Goal: Check status: Verify the current state of an ongoing process or item

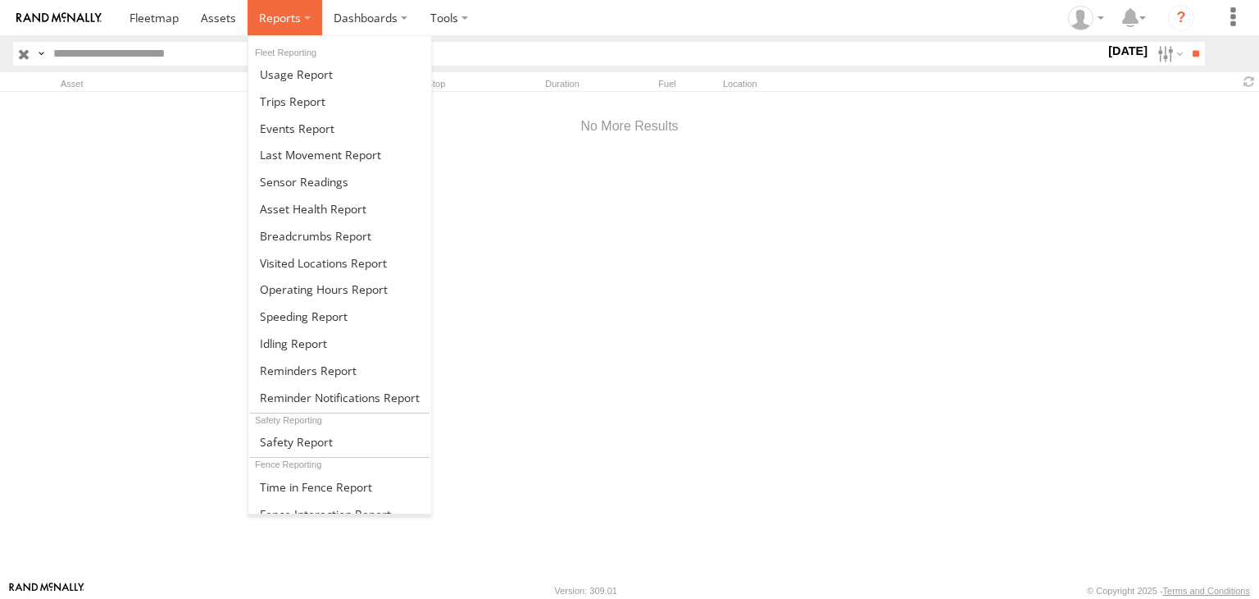
click at [302, 14] on label at bounding box center [285, 17] width 75 height 35
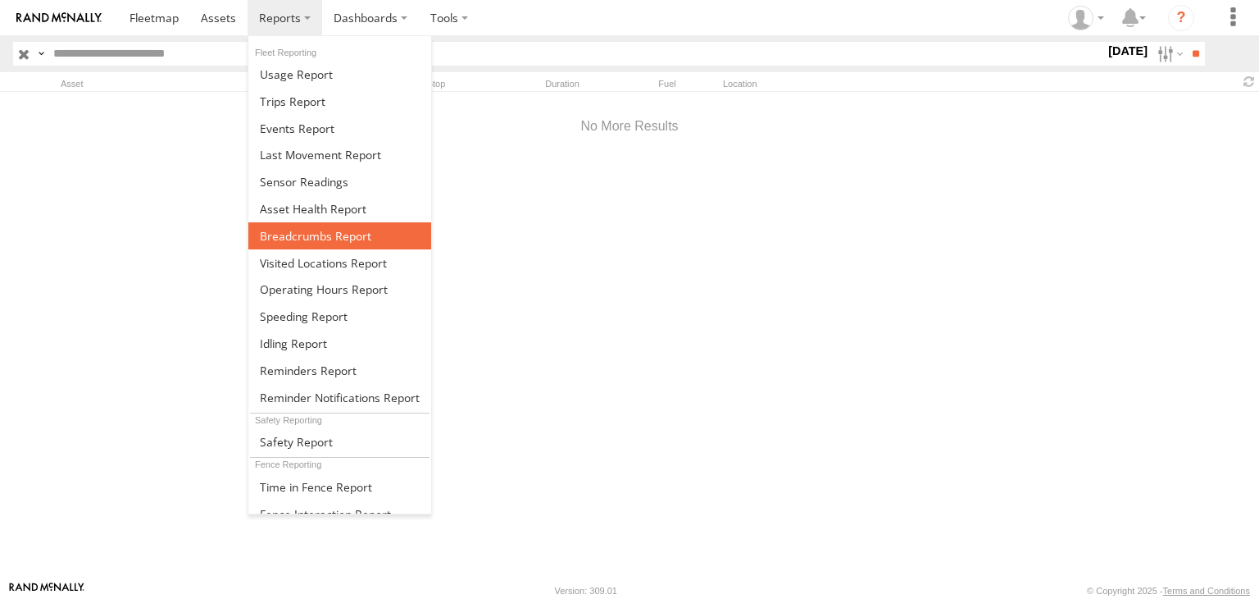
click at [312, 244] on link at bounding box center [339, 235] width 183 height 27
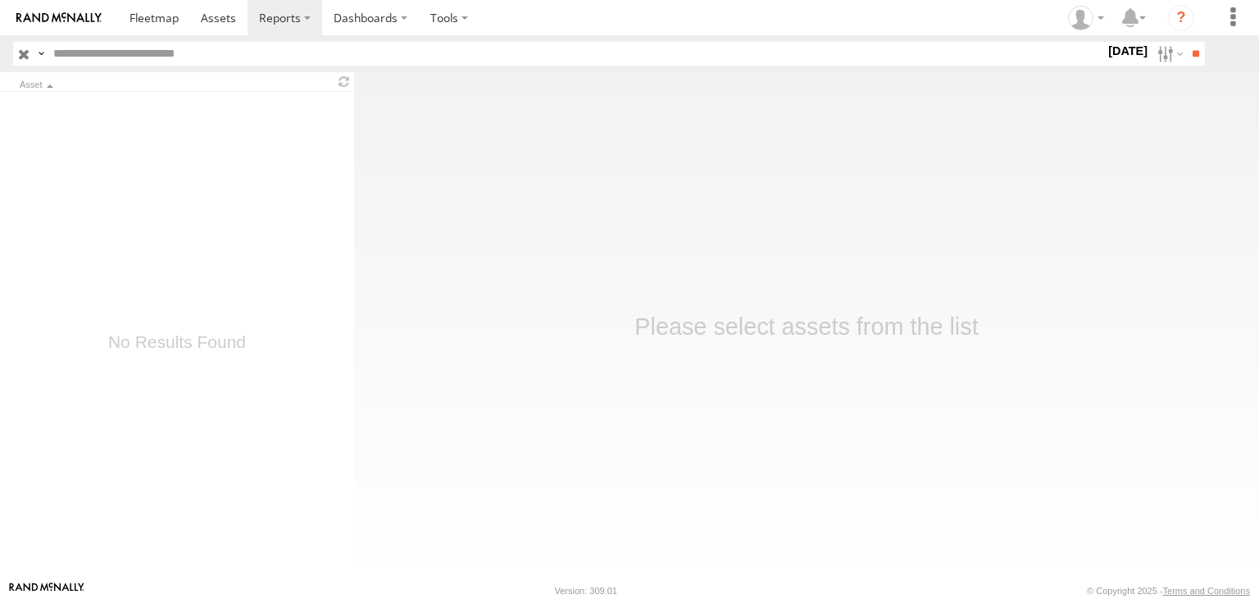
click at [436, 252] on main "Asset Basemaps Roadmap ," at bounding box center [629, 326] width 1259 height 508
click at [1117, 53] on label "2 Jan 24" at bounding box center [1128, 51] width 46 height 18
click at [0, 0] on span "[DATE]" at bounding box center [0, 0] width 0 height 0
click at [0, 0] on label "[DATE]" at bounding box center [0, 0] width 0 height 0
click at [0, 0] on span "[DATE]" at bounding box center [0, 0] width 0 height 0
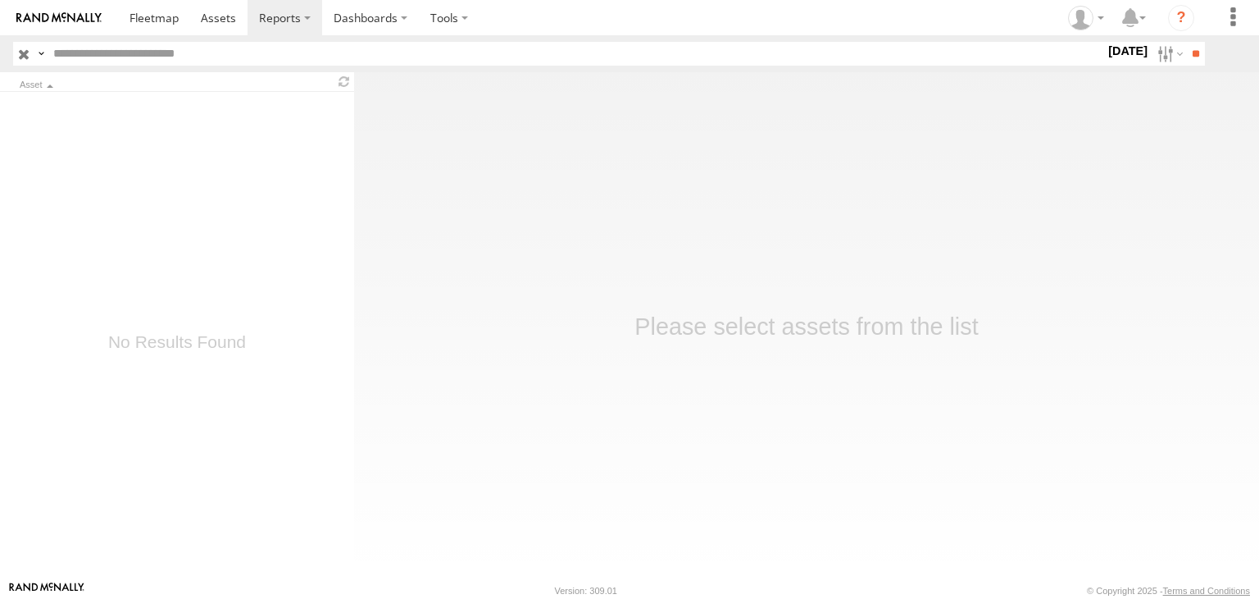
click at [1105, 66] on div at bounding box center [1105, 54] width 0 height 24
click at [1187, 53] on input "**" at bounding box center [1195, 54] width 19 height 24
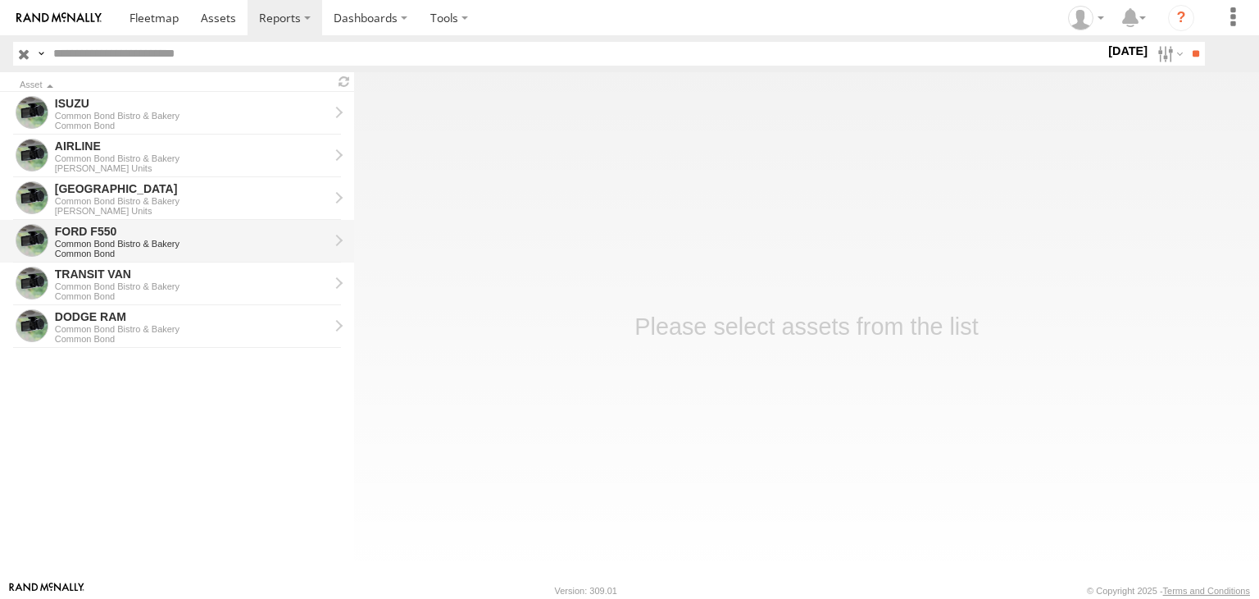
click at [91, 233] on div "FORD F550" at bounding box center [192, 231] width 274 height 15
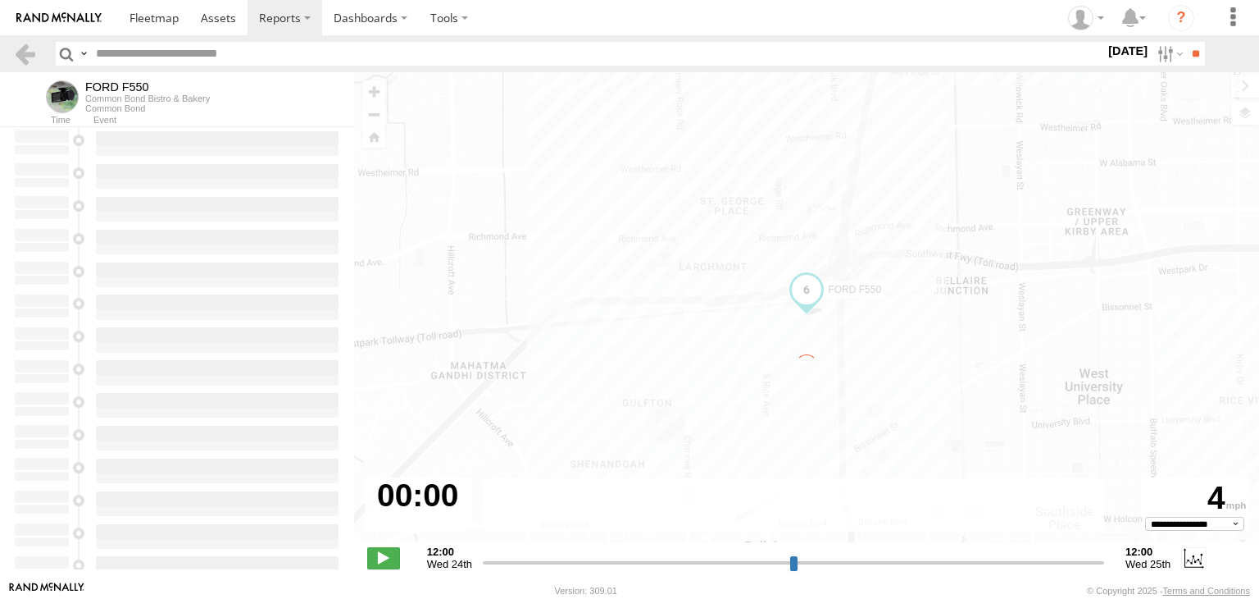
type input "**********"
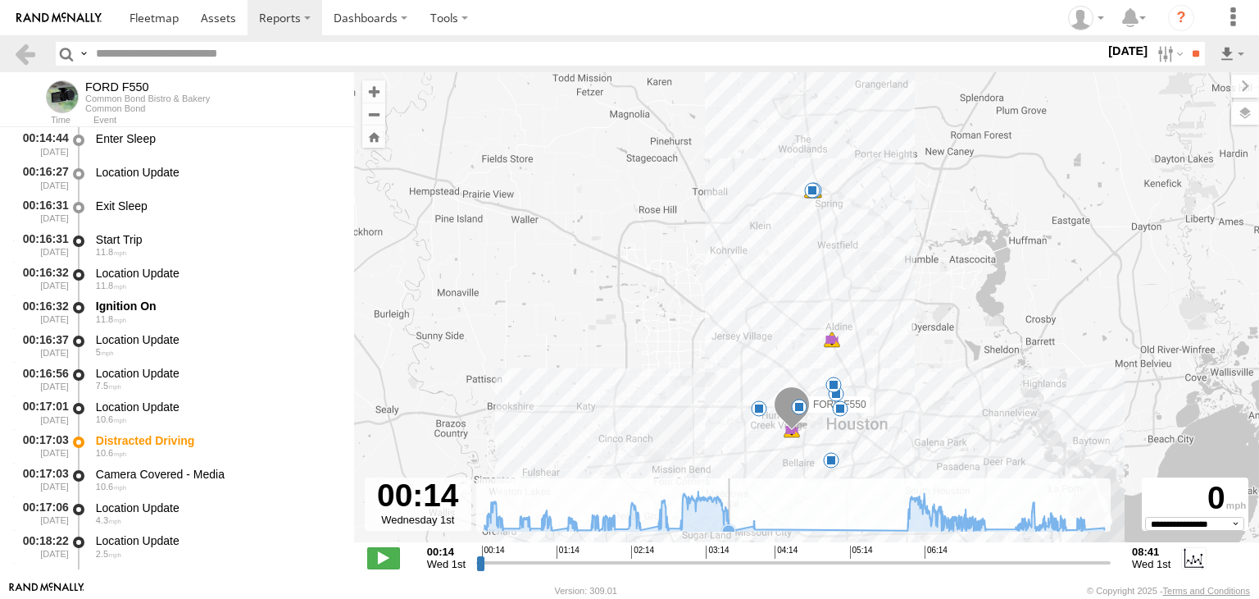
click at [736, 521] on icon at bounding box center [794, 511] width 636 height 40
click at [905, 525] on icon at bounding box center [907, 529] width 13 height 13
click at [881, 526] on icon at bounding box center [794, 511] width 636 height 40
click at [866, 524] on icon at bounding box center [794, 511] width 636 height 40
click at [735, 529] on icon at bounding box center [728, 531] width 13 height 13
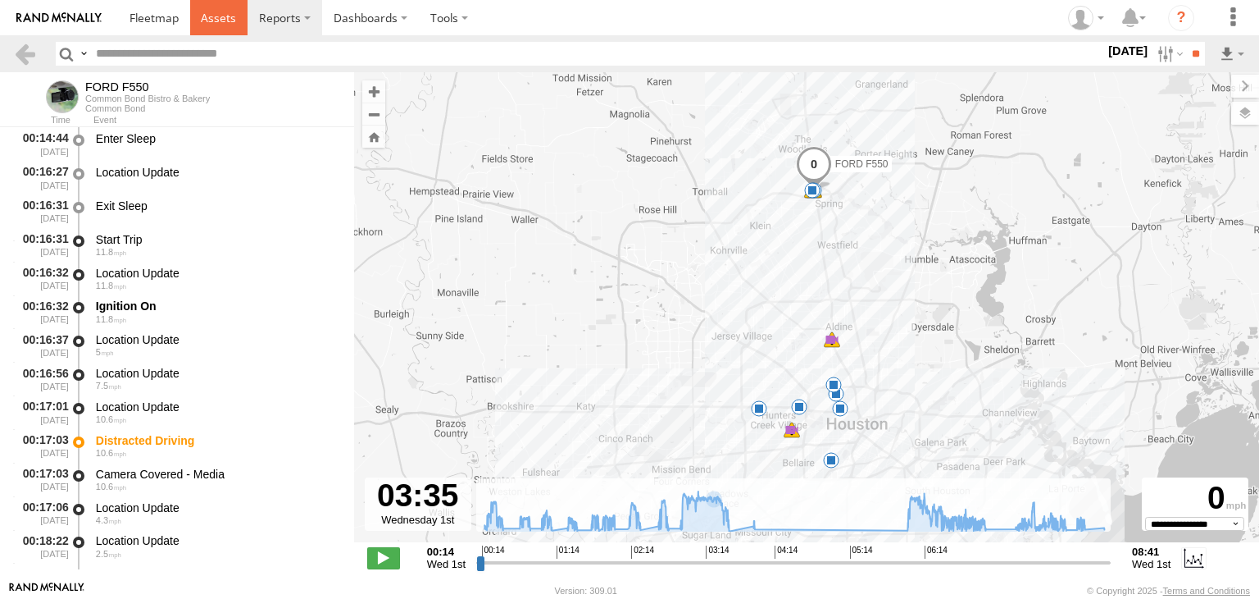
click at [234, 20] on span at bounding box center [218, 18] width 35 height 16
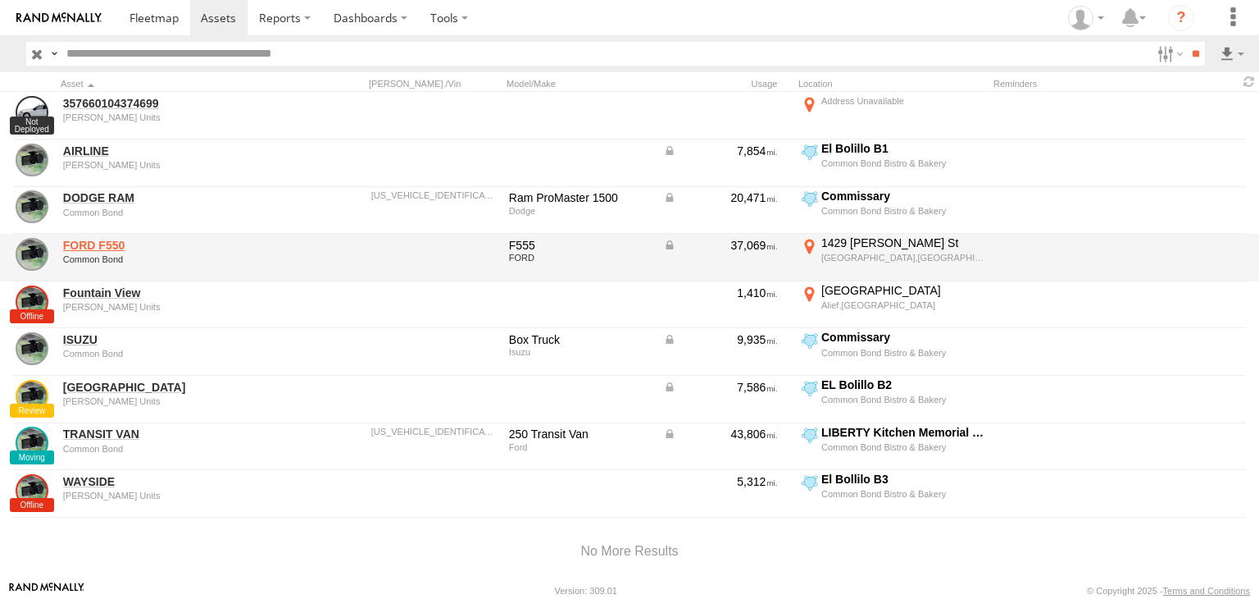
click at [70, 244] on link "FORD F550" at bounding box center [175, 245] width 225 height 15
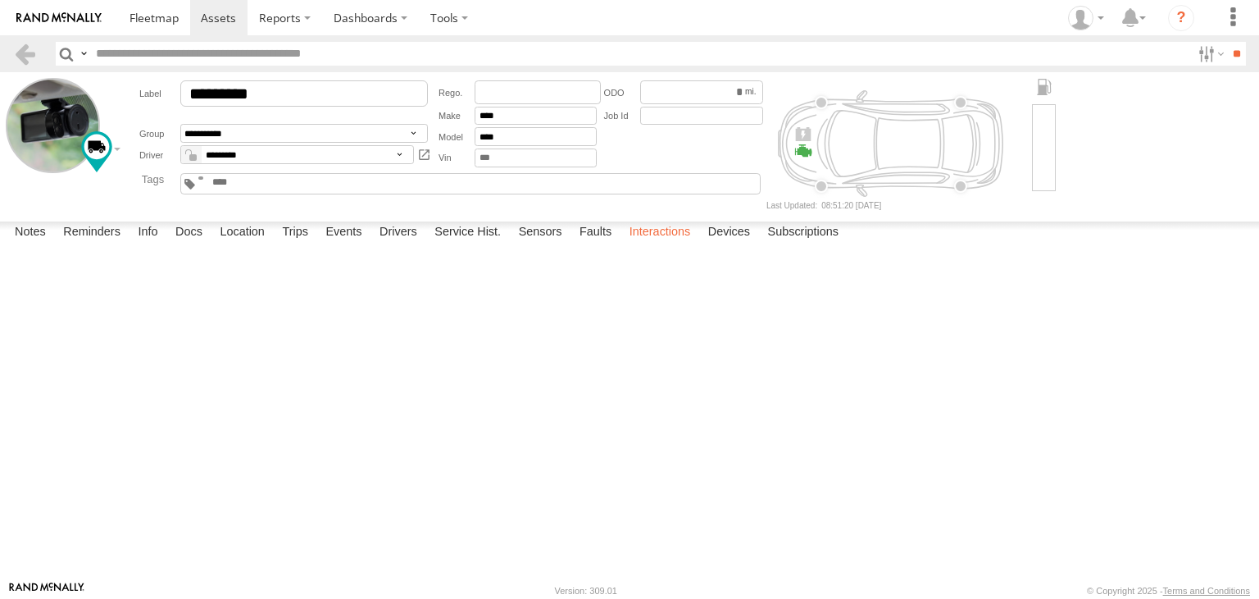
click at [676, 244] on label "Interactions" at bounding box center [661, 232] width 78 height 23
